Goal: Communication & Community: Ask a question

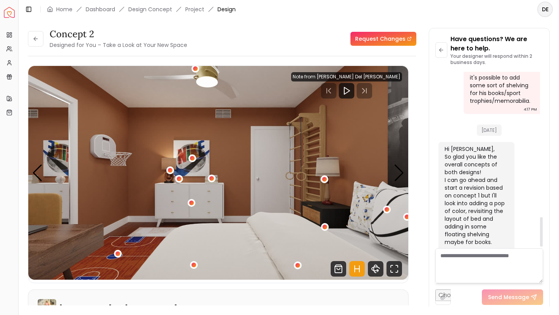
scroll to position [874, 0]
click at [458, 263] on textarea at bounding box center [489, 265] width 108 height 35
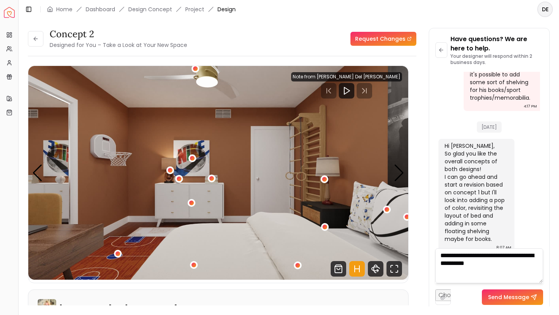
drag, startPoint x: 499, startPoint y: 266, endPoint x: 503, endPoint y: 256, distance: 10.8
click at [503, 256] on textarea "**********" at bounding box center [489, 265] width 108 height 35
type textarea "**********"
drag, startPoint x: 504, startPoint y: 256, endPoint x: 391, endPoint y: 256, distance: 113.1
click at [391, 256] on div "concept 2 Designed for You – Take a Look at Your New Space Request Changes conc…" at bounding box center [288, 162] width 521 height 269
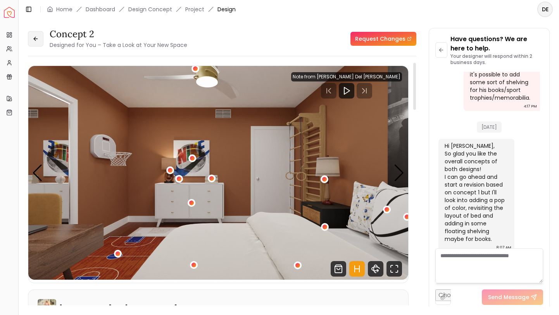
click at [38, 40] on icon at bounding box center [36, 39] width 6 height 6
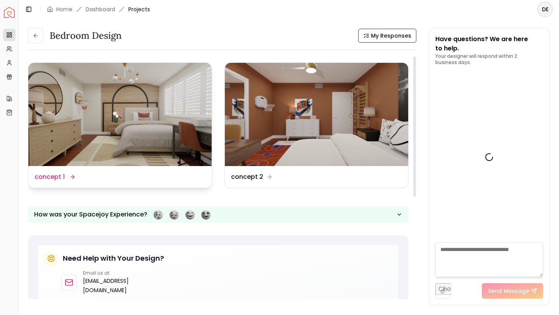
scroll to position [880, 0]
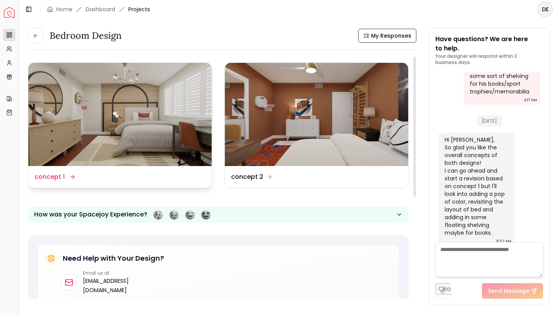
click at [120, 126] on img at bounding box center [119, 114] width 183 height 103
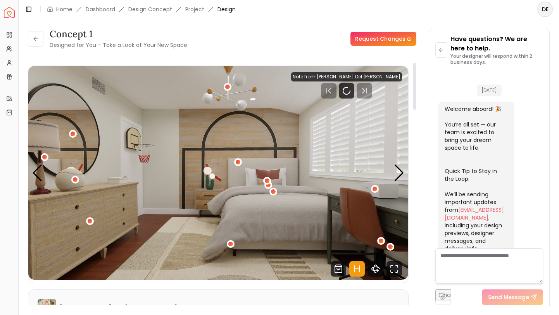
scroll to position [874, 0]
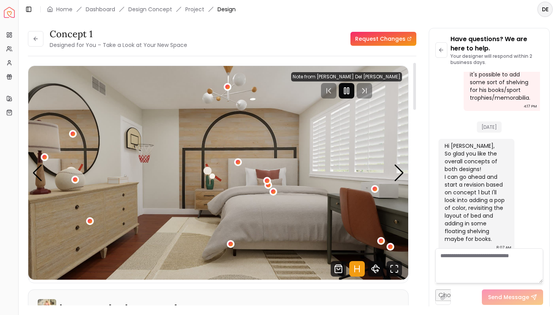
click at [346, 90] on rect "Pause" at bounding box center [345, 91] width 2 height 6
click at [457, 257] on textarea at bounding box center [489, 265] width 108 height 35
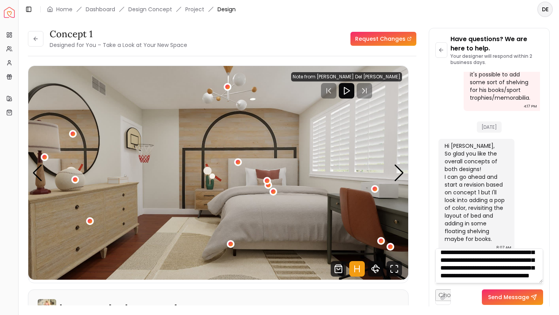
scroll to position [39, 0]
type textarea "**********"
click at [511, 297] on button "Send Message" at bounding box center [511, 296] width 61 height 15
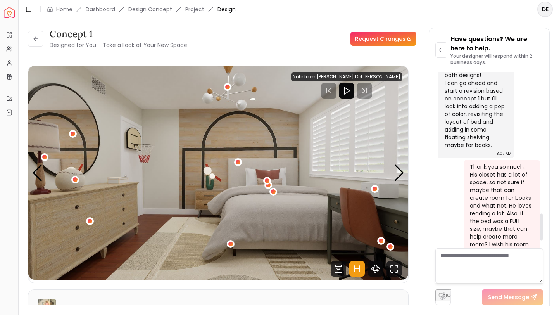
scroll to position [981, 0]
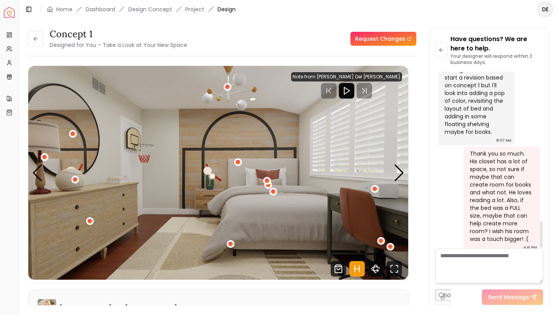
click at [463, 258] on textarea at bounding box center [489, 265] width 108 height 35
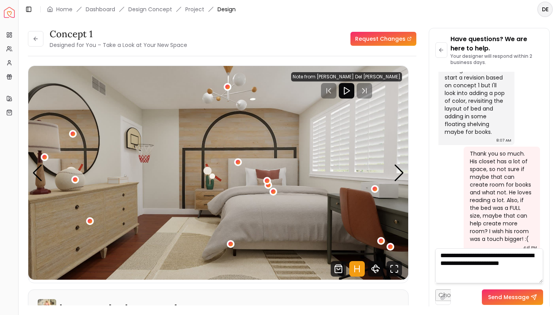
type textarea "**********"
click at [506, 296] on button "Send Message" at bounding box center [511, 296] width 61 height 15
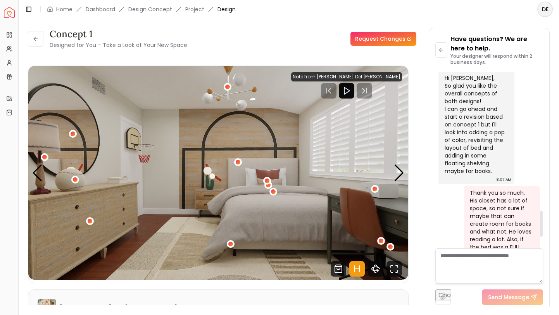
scroll to position [940, 0]
